Goal: Complete application form

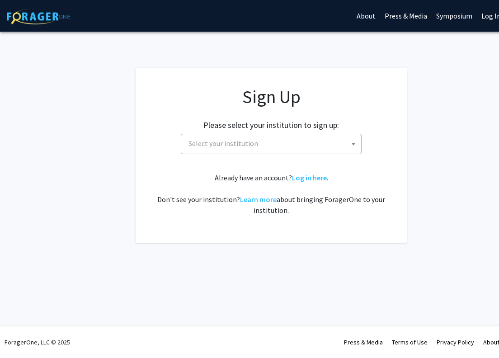
click at [276, 141] on span "Select your institution" at bounding box center [273, 143] width 176 height 19
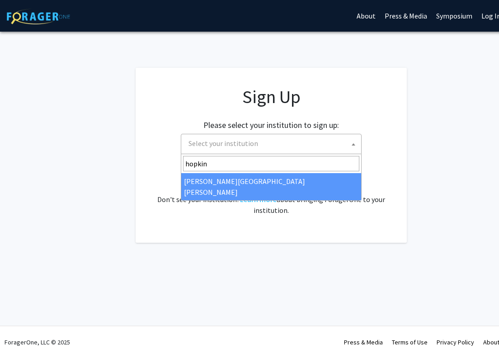
type input "hopkin"
select select "1"
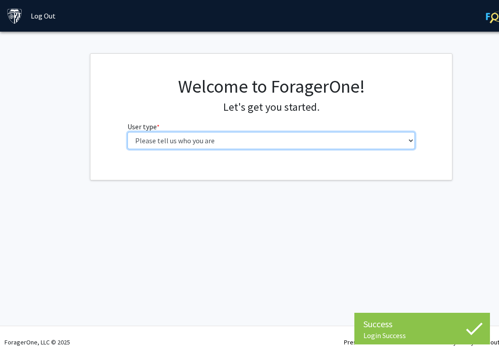
click at [299, 146] on select "Please tell us who you are Undergraduate Student Master's Student Doctoral Cand…" at bounding box center [271, 140] width 288 height 17
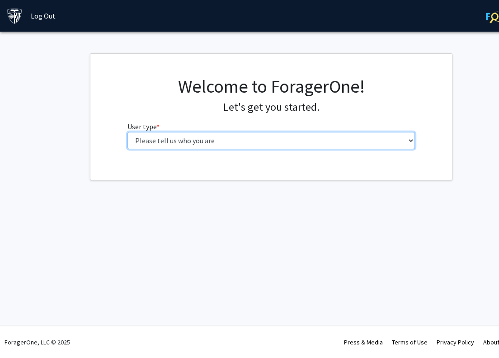
select select "2: masters"
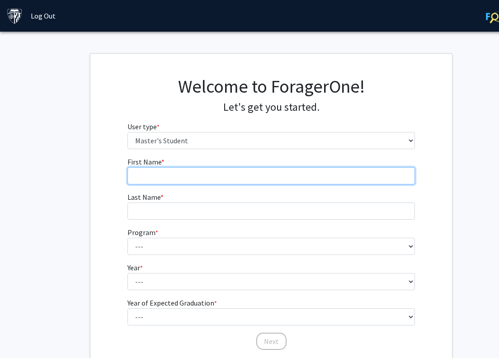
click at [277, 169] on input "First Name * required" at bounding box center [271, 175] width 288 height 17
